Goal: Information Seeking & Learning: Learn about a topic

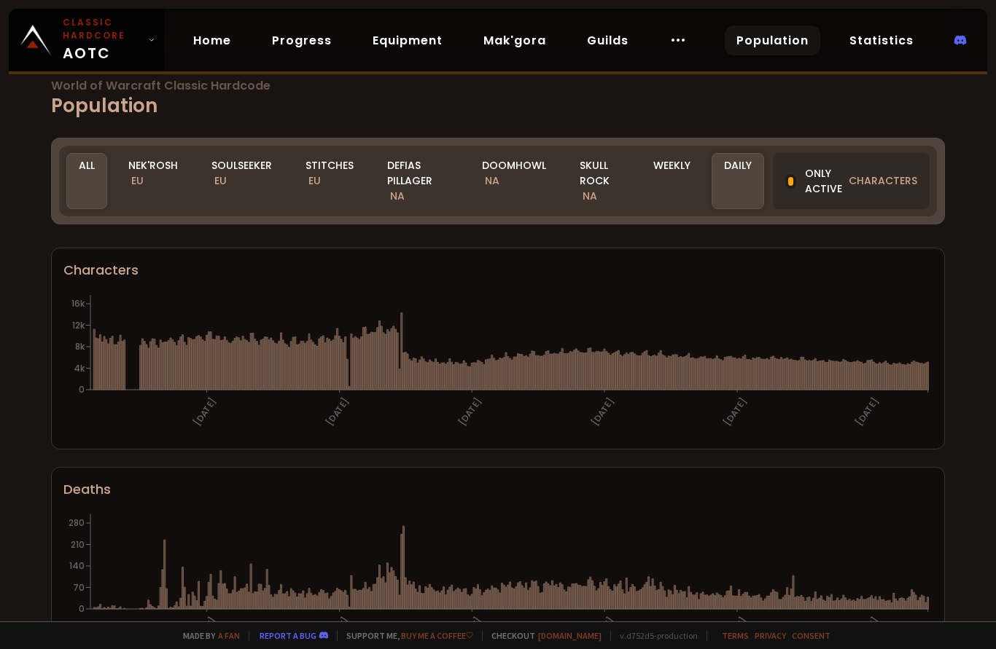
click at [241, 165] on div "Soulseeker EU" at bounding box center [241, 181] width 85 height 56
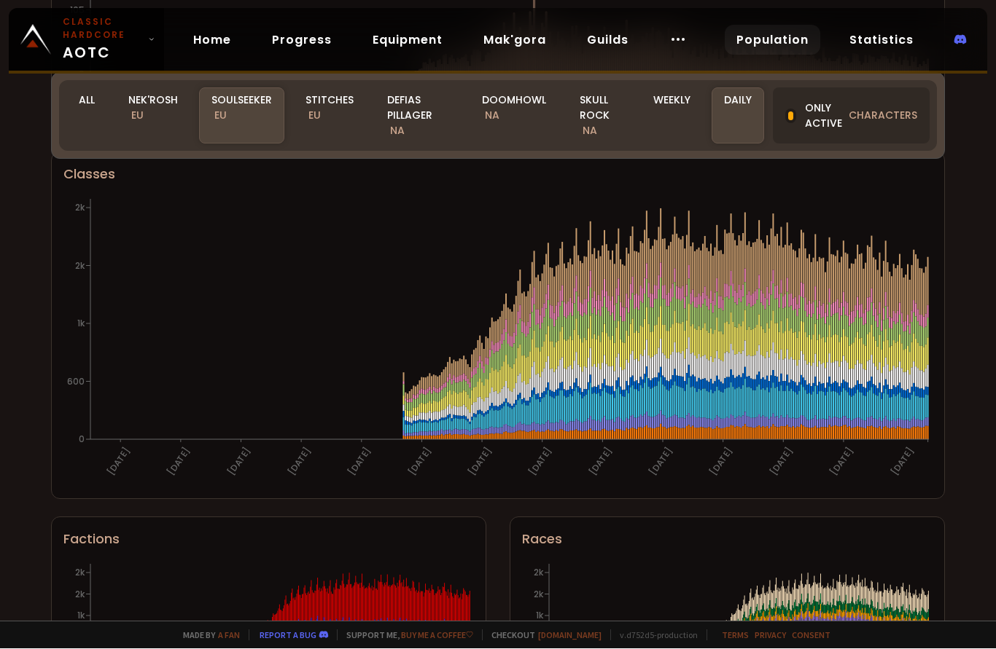
scroll to position [723, 0]
click at [935, 266] on section "Classes [DATE] [DATE] [DATE] [DATE] [DATE] [DATE] [DATE] [DATE] [DATE] [DATE] […" at bounding box center [498, 326] width 894 height 348
click at [929, 261] on icon "[DATE] [DATE] [DATE] [DATE] [DATE] [DATE] [DATE] [DATE] [DATE] [DATE] [DATE] [D…" at bounding box center [497, 341] width 869 height 292
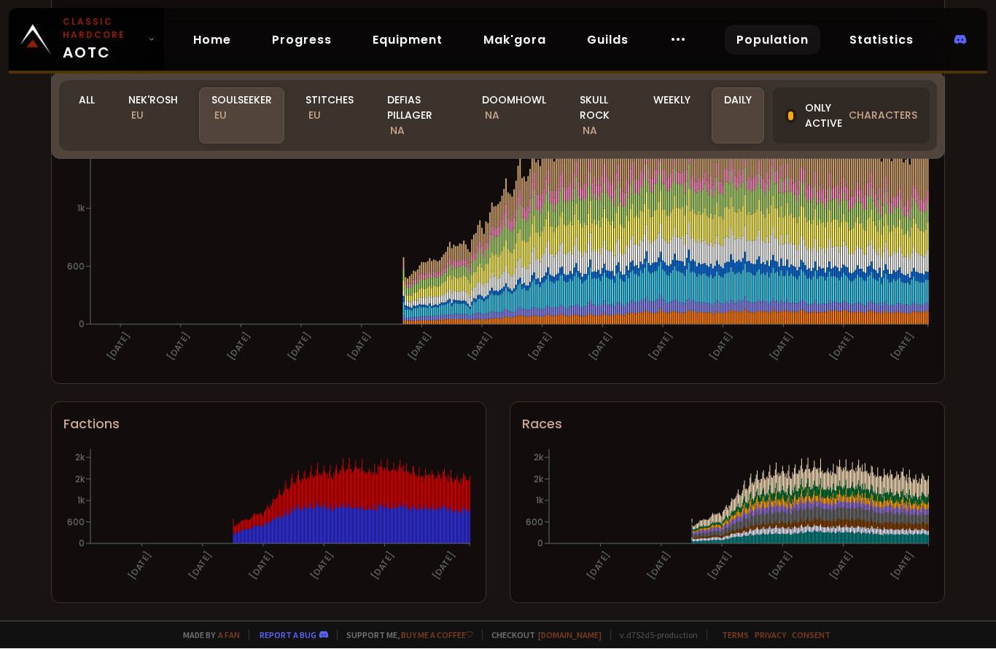
scroll to position [843, 0]
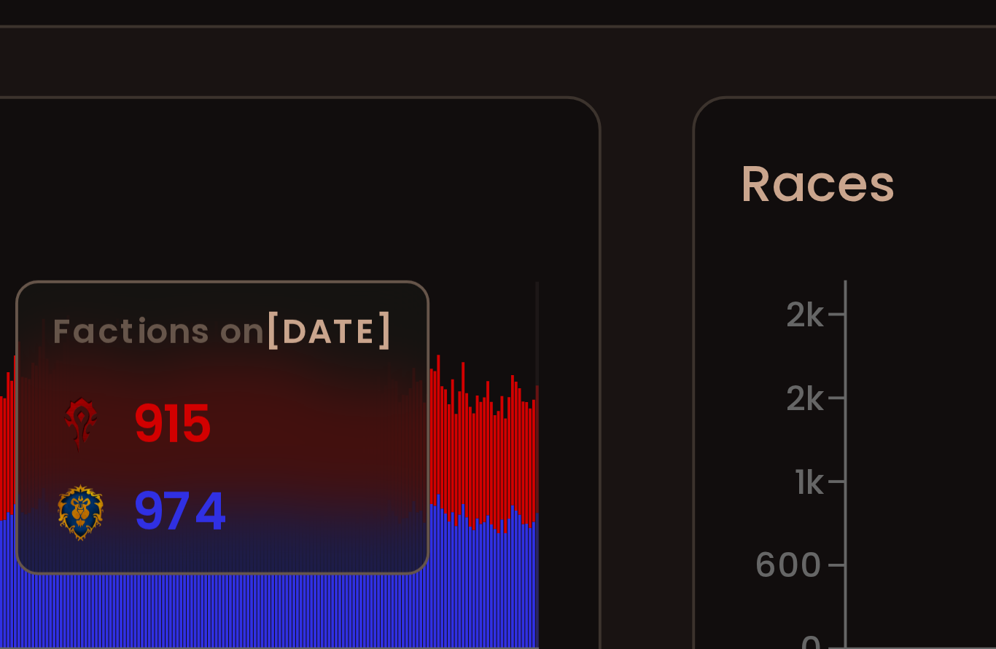
click at [138, 446] on icon "[DATE] [DATE] [DATE] [DATE] [DATE] [DATE] 0 600 1k 2k 2k" at bounding box center [268, 519] width 410 height 146
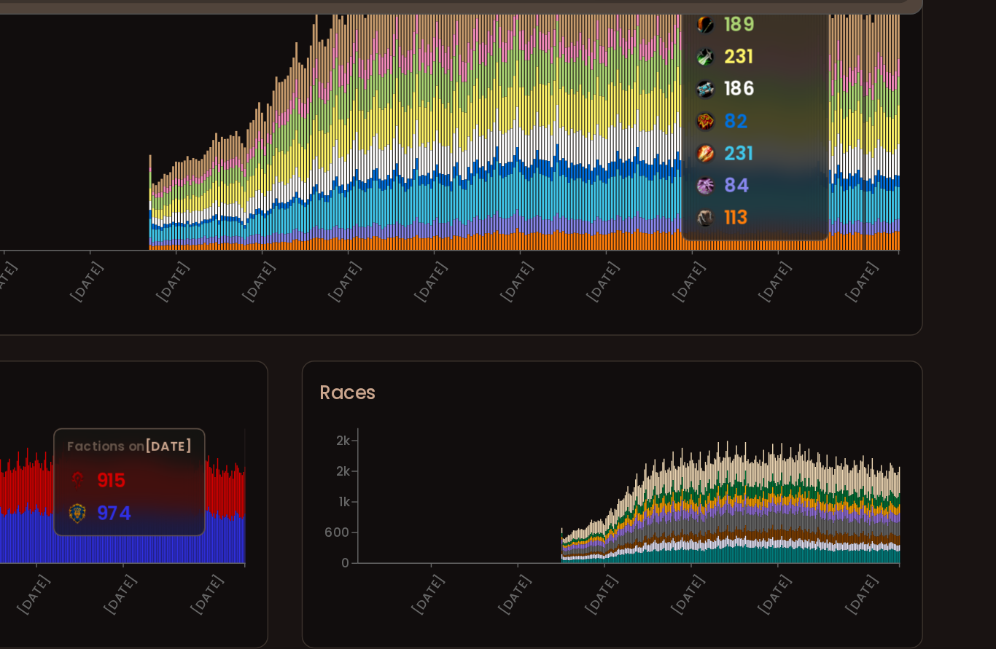
click at [631, 446] on icon "[DATE] [DATE] [DATE] [DATE] [DATE] [DATE] 0 600 1k 2k 2k" at bounding box center [727, 519] width 410 height 146
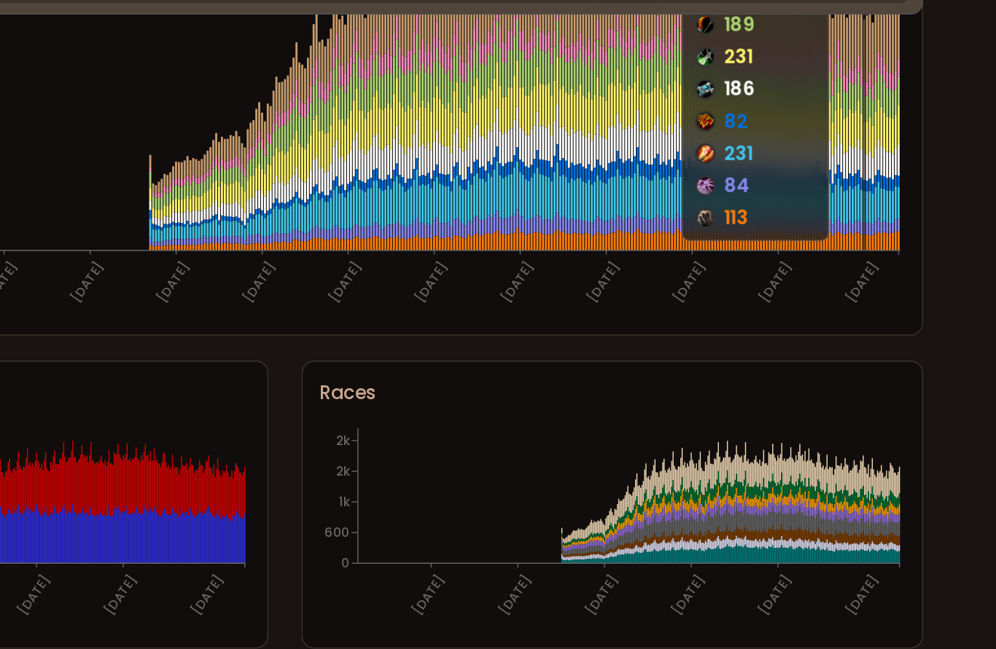
click at [635, 402] on section "Races [DATE] [DATE] [DATE] [DATE] [DATE] [DATE] 0 600 1k 2k 2k" at bounding box center [727, 503] width 435 height 202
click at [634, 402] on section "Races [DATE] [DATE] [DATE] [DATE] [DATE] [DATE] 0 600 1k 2k 2k" at bounding box center [727, 503] width 435 height 202
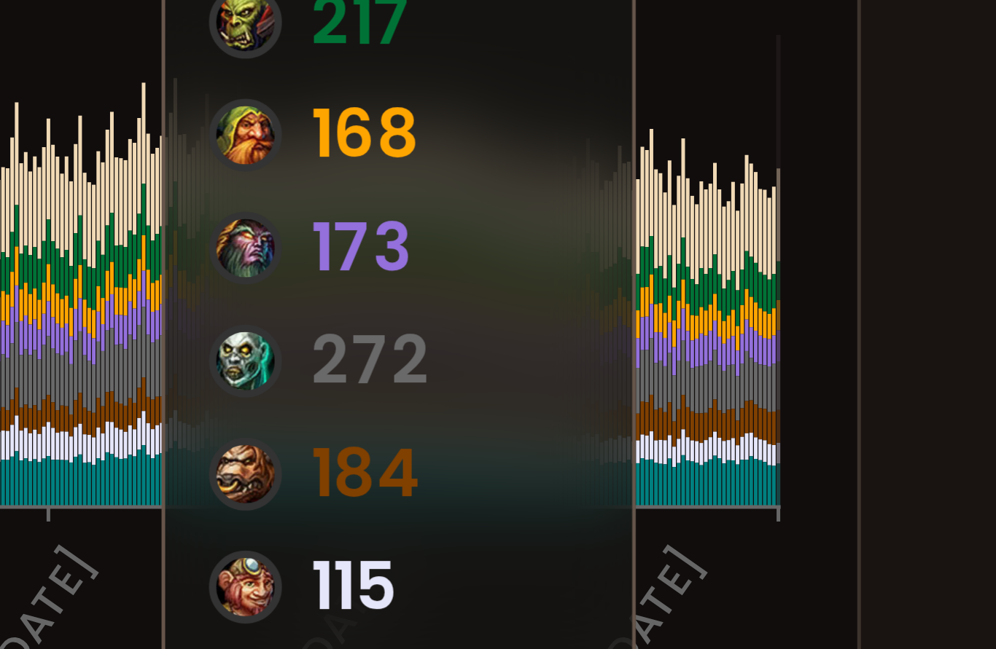
click at [928, 477] on icon at bounding box center [928, 486] width 1 height 18
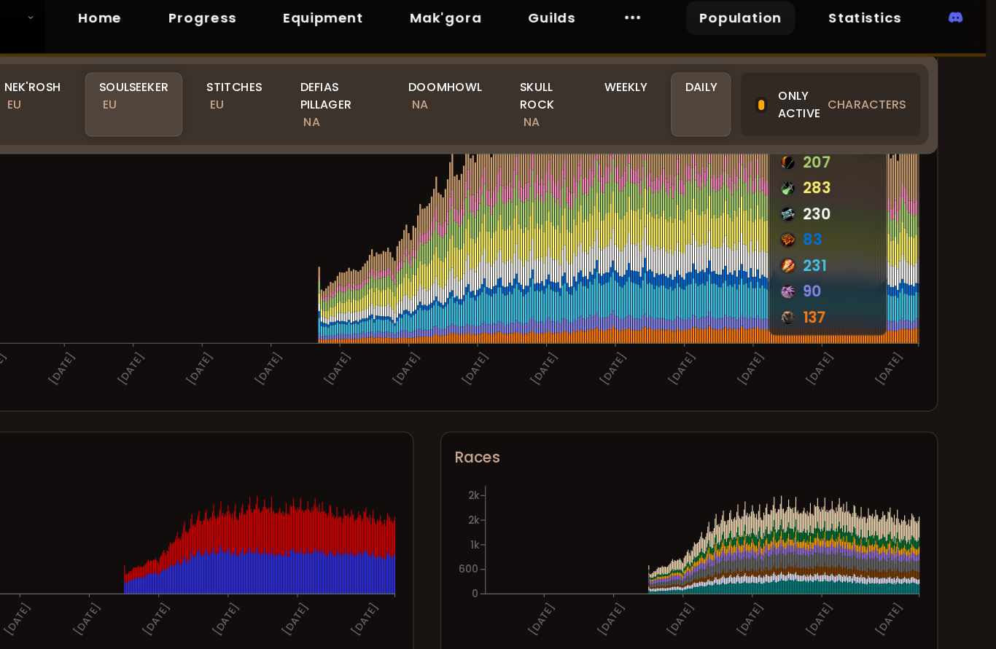
click at [927, 191] on icon at bounding box center [927, 197] width 1 height 12
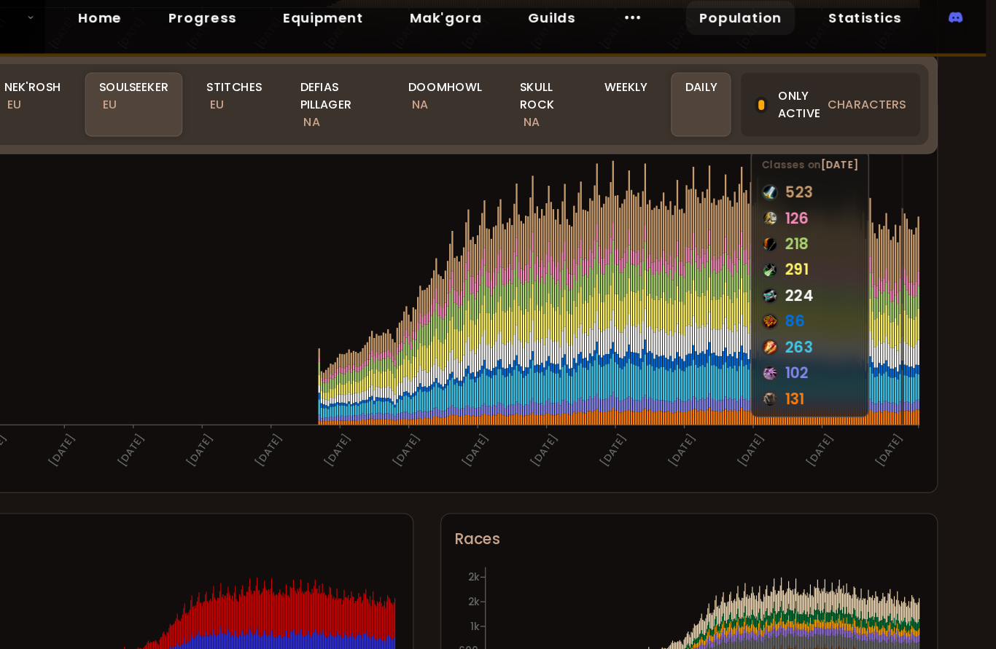
scroll to position [792, 0]
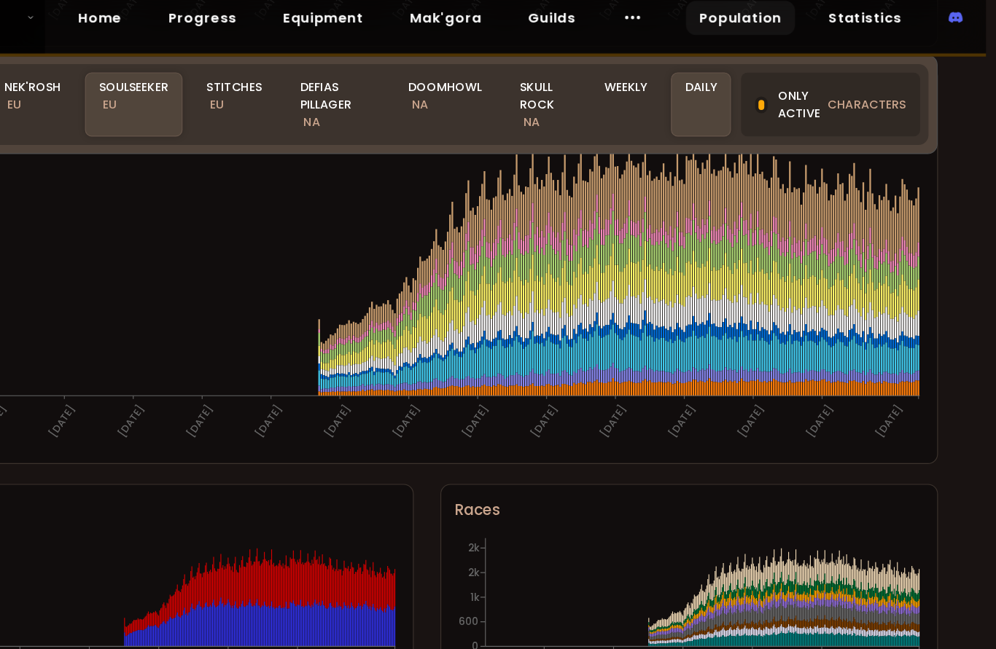
click at [808, 173] on section "Classes [DATE] [DATE] [DATE] [DATE] [DATE] [DATE] [DATE] [DATE] [DATE] [DATE] […" at bounding box center [498, 257] width 894 height 348
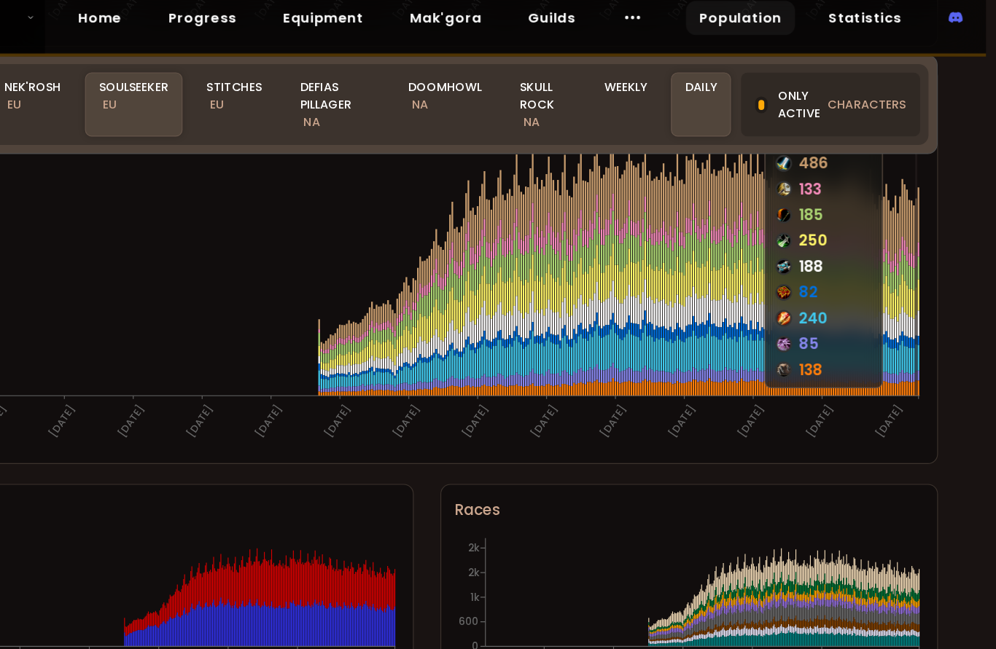
click at [801, 178] on icon "[DATE] [DATE] [DATE] [DATE] [DATE] [DATE] [DATE] [DATE] [DATE] [DATE] [DATE] [D…" at bounding box center [497, 273] width 869 height 292
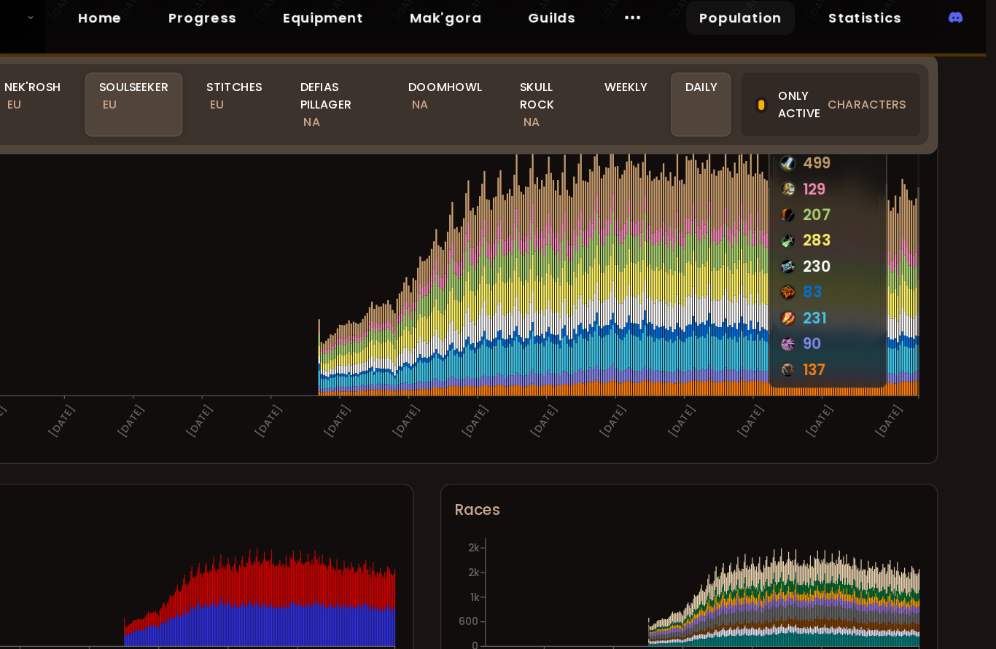
click at [927, 189] on icon at bounding box center [927, 213] width 1 height 48
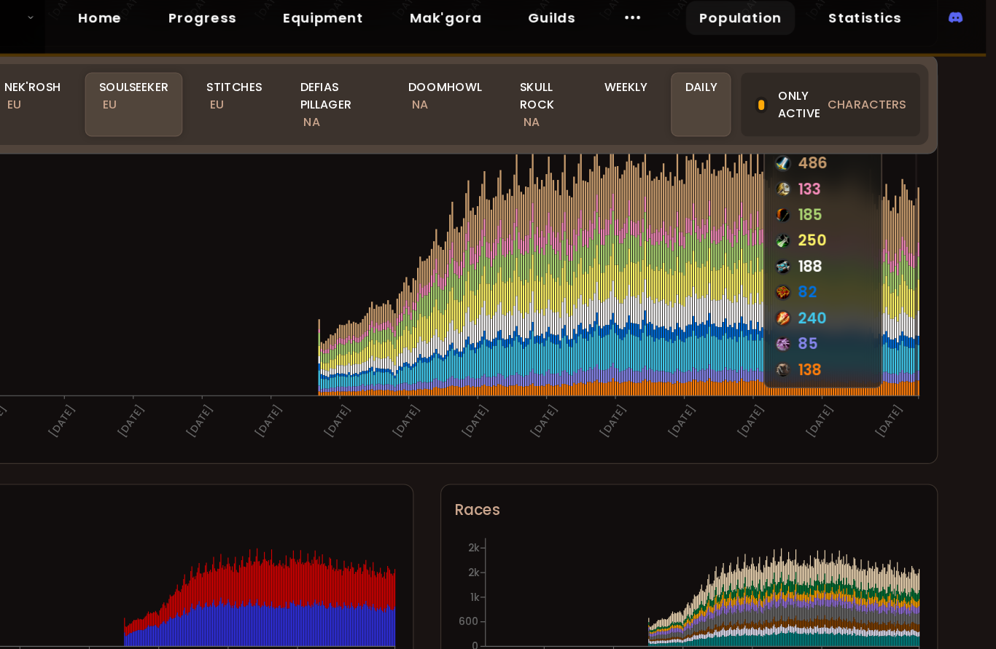
click at [925, 198] on icon at bounding box center [925, 221] width 1 height 47
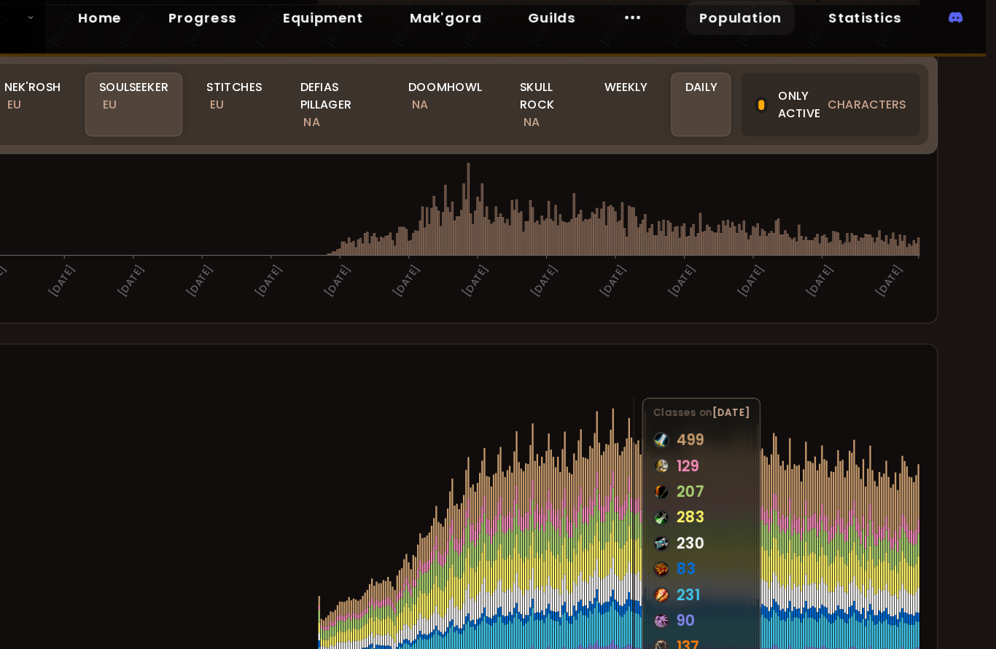
scroll to position [545, 0]
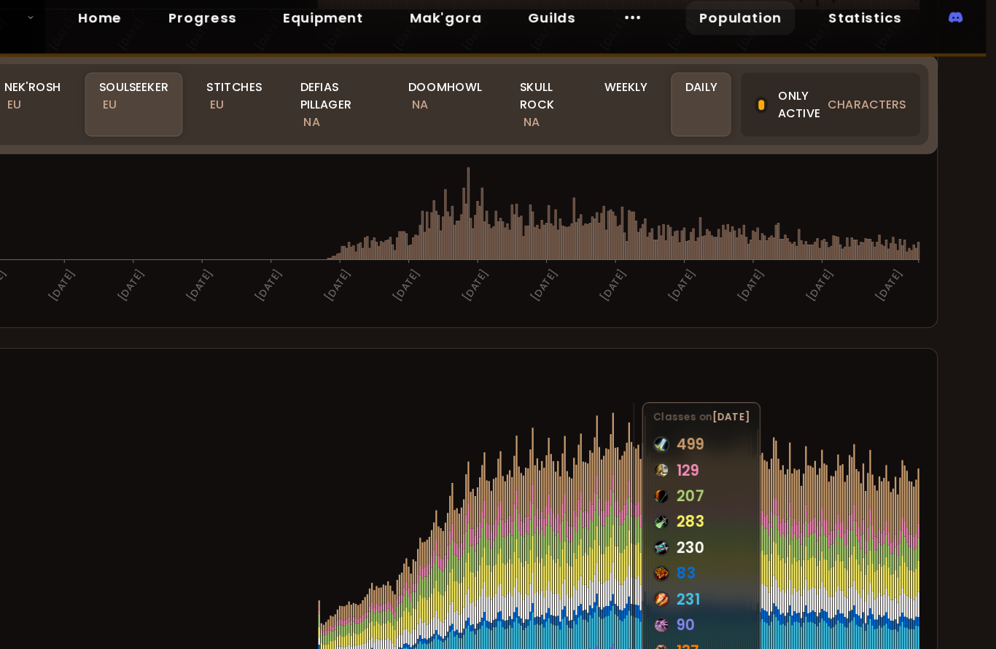
click at [838, 26] on link "Statistics" at bounding box center [881, 41] width 87 height 30
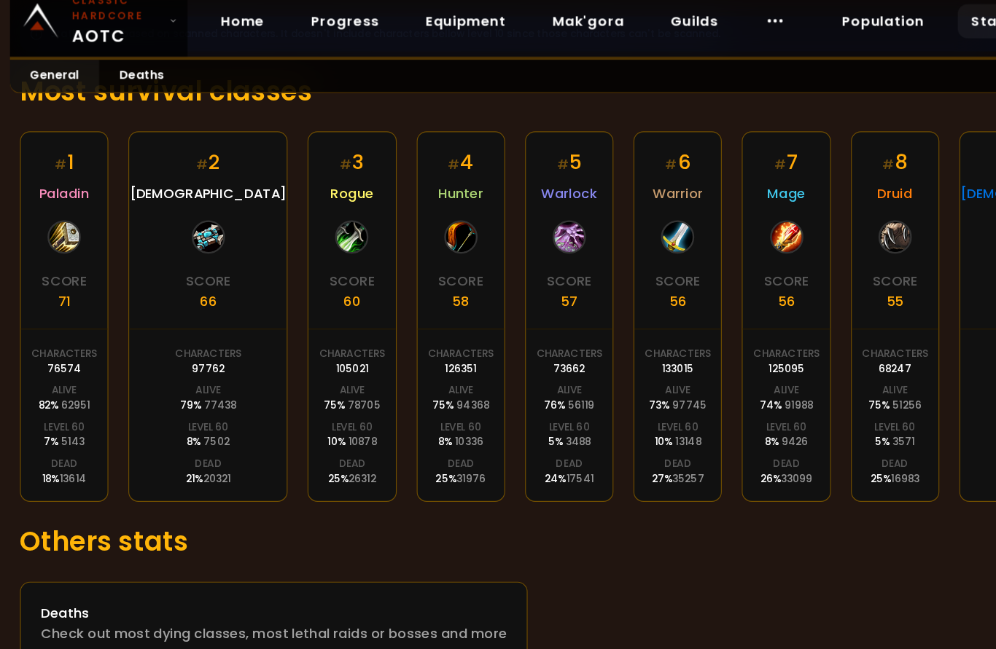
scroll to position [254, 0]
click at [383, 550] on div "Deaths" at bounding box center [239, 559] width 407 height 18
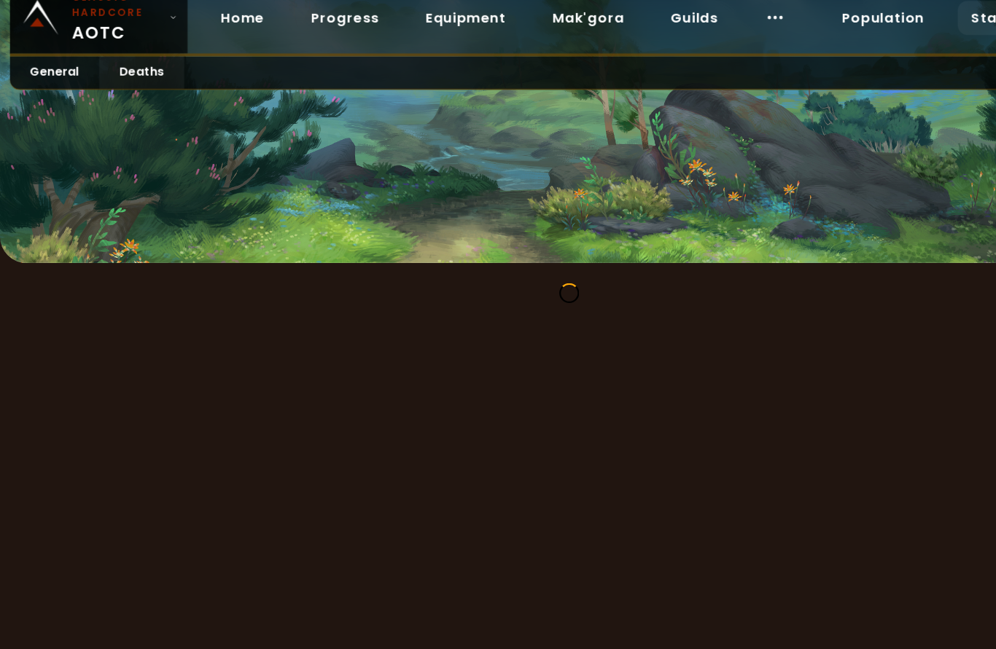
click at [647, 201] on div at bounding box center [498, 127] width 996 height 255
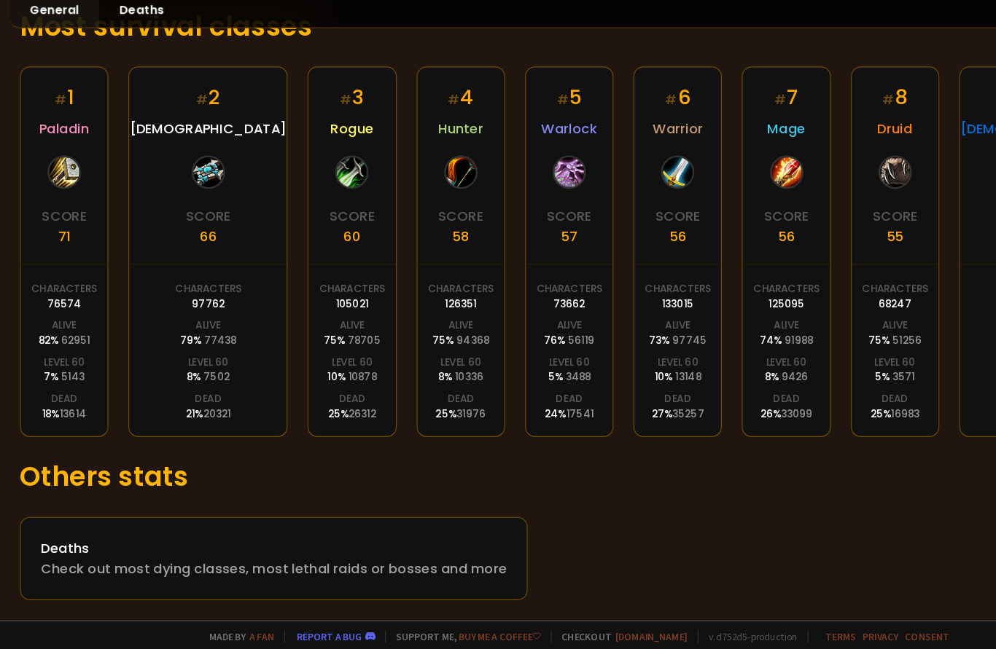
scroll to position [254, 0]
